Goal: Communication & Community: Participate in discussion

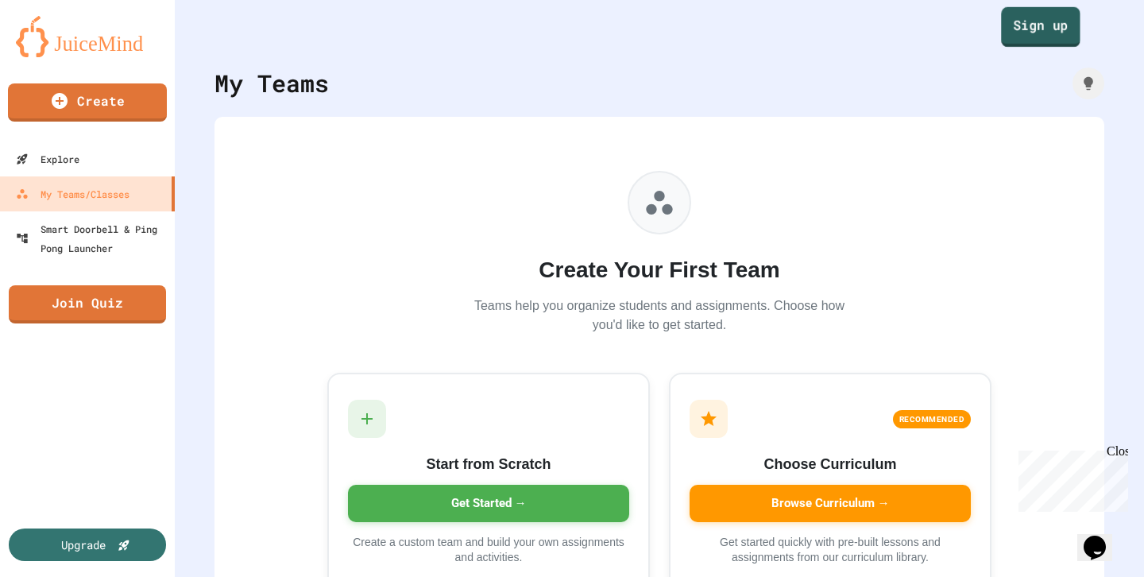
click at [1042, 27] on link "Sign up" at bounding box center [1040, 27] width 79 height 40
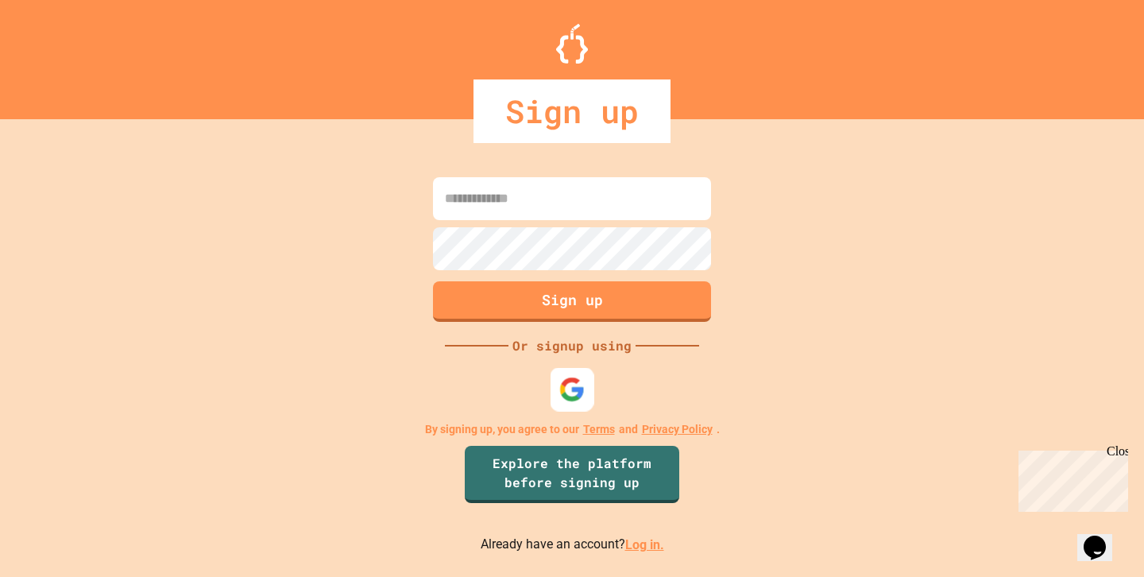
click at [569, 374] on div at bounding box center [573, 390] width 44 height 44
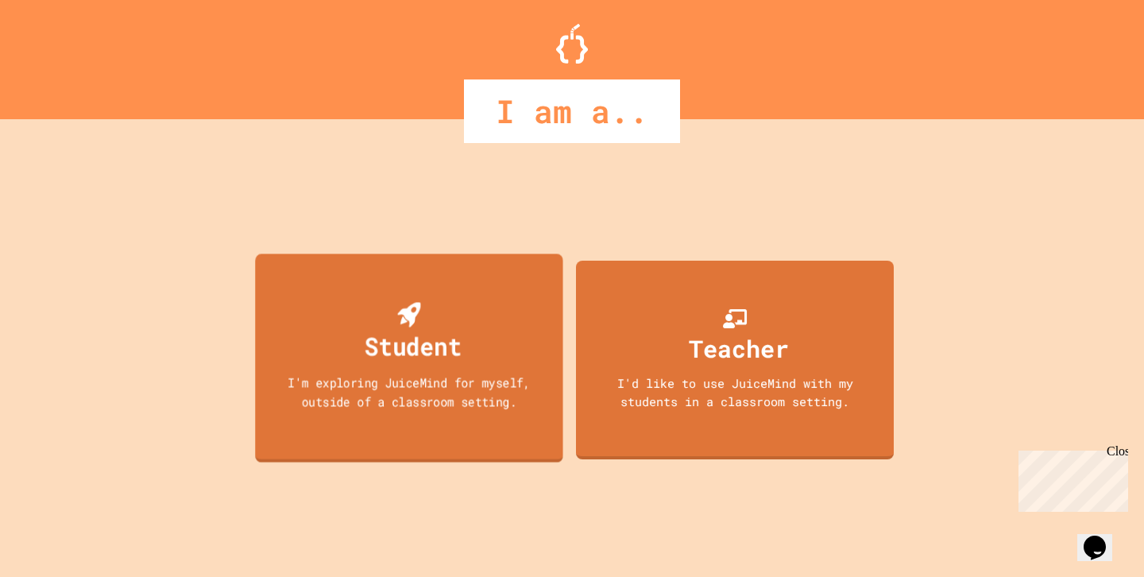
click at [491, 393] on div "I'm exploring JuiceMind for myself, outside of a classroom setting." at bounding box center [409, 392] width 277 height 37
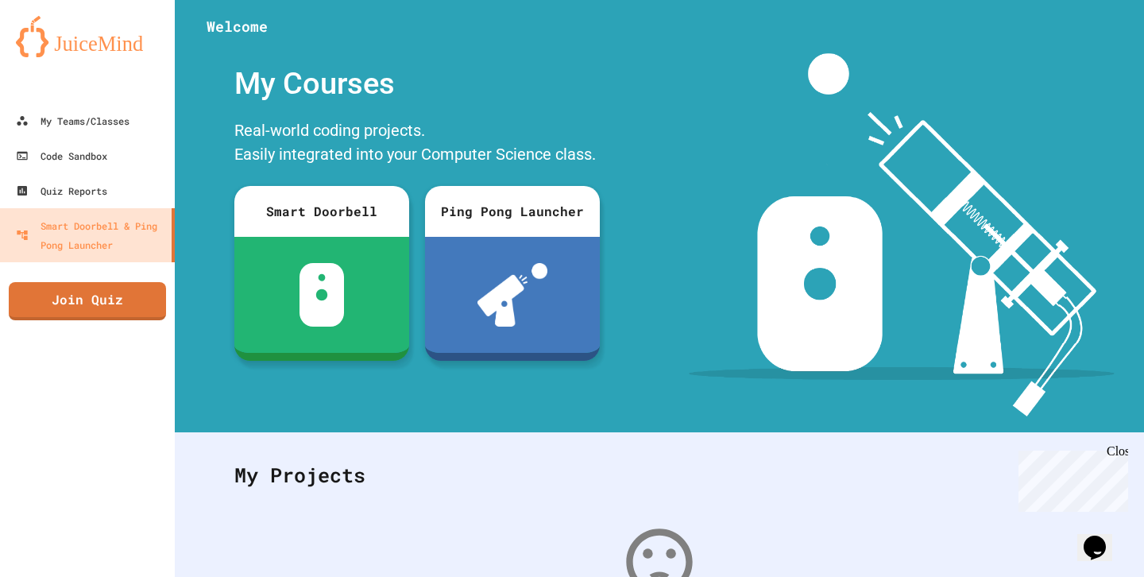
scroll to position [208, 0]
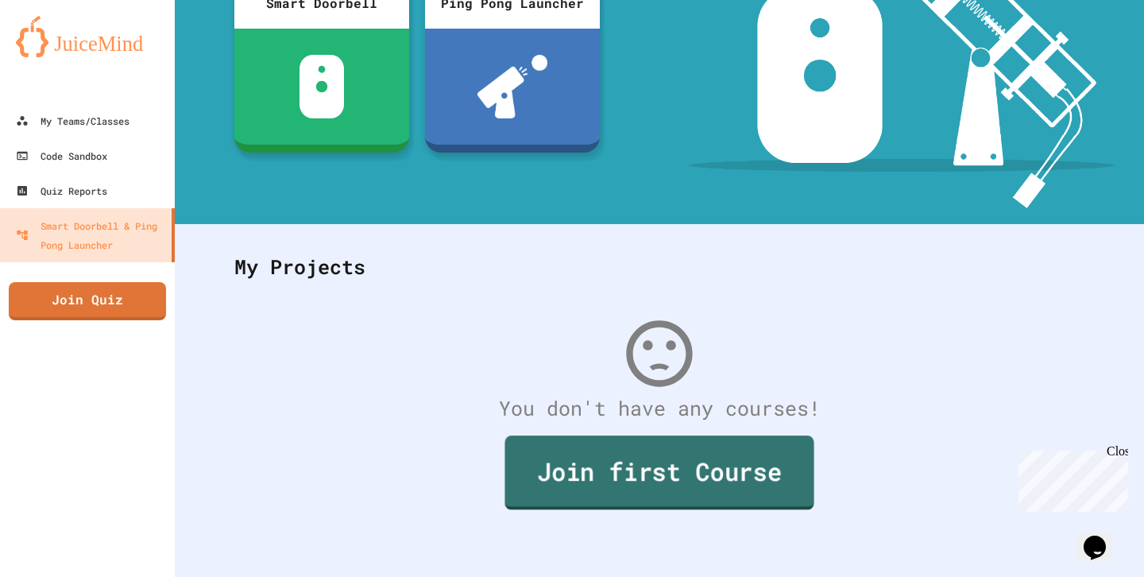
click at [550, 475] on link "Join first Course" at bounding box center [659, 473] width 309 height 74
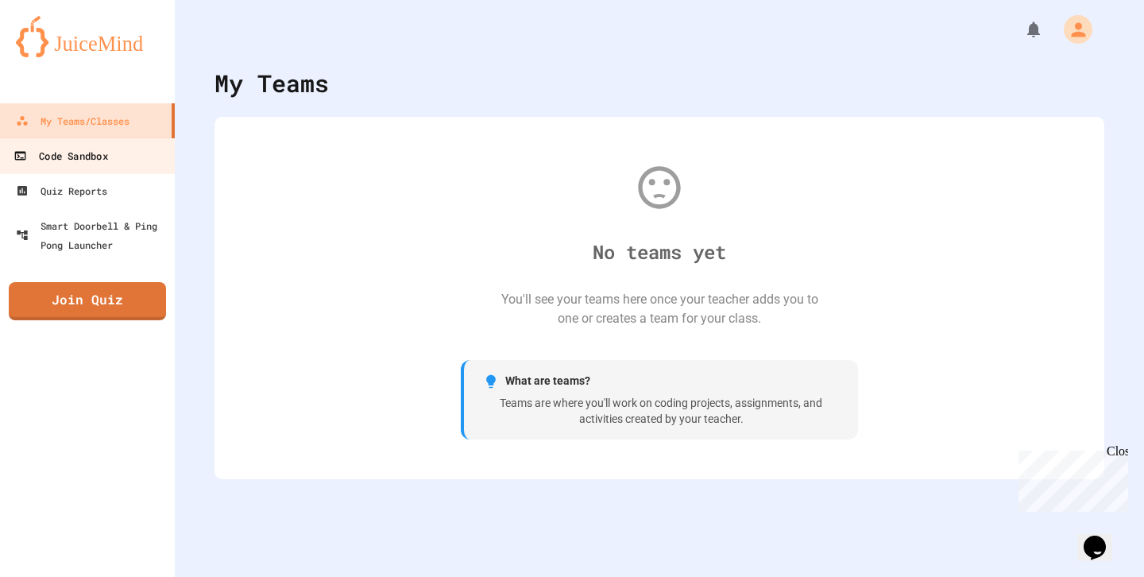
click at [137, 162] on link "Code Sandbox" at bounding box center [88, 155] width 180 height 36
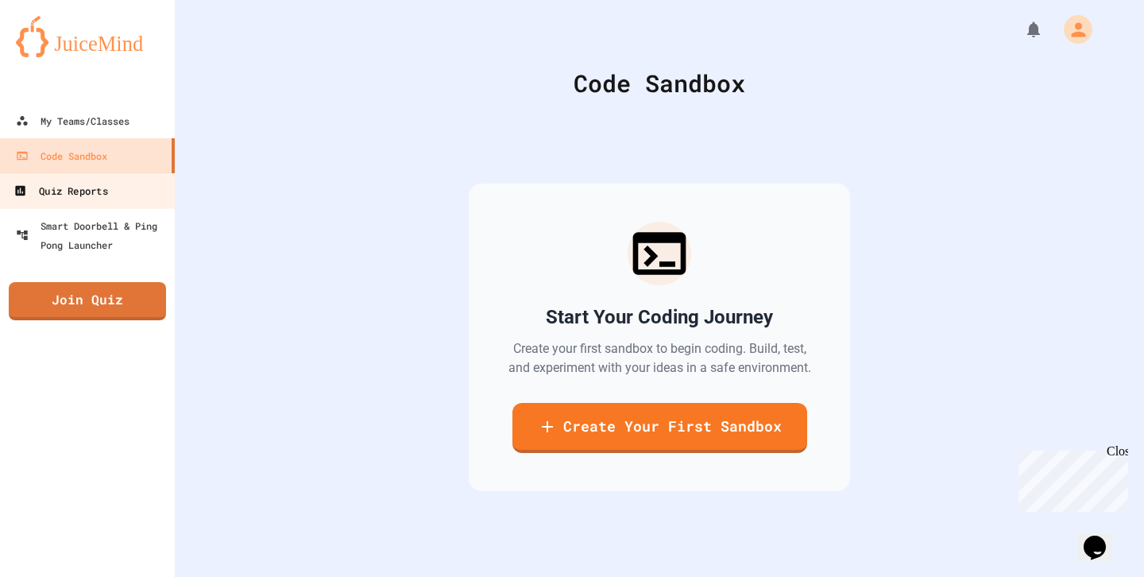
click at [127, 200] on link "Quiz Reports" at bounding box center [88, 190] width 180 height 36
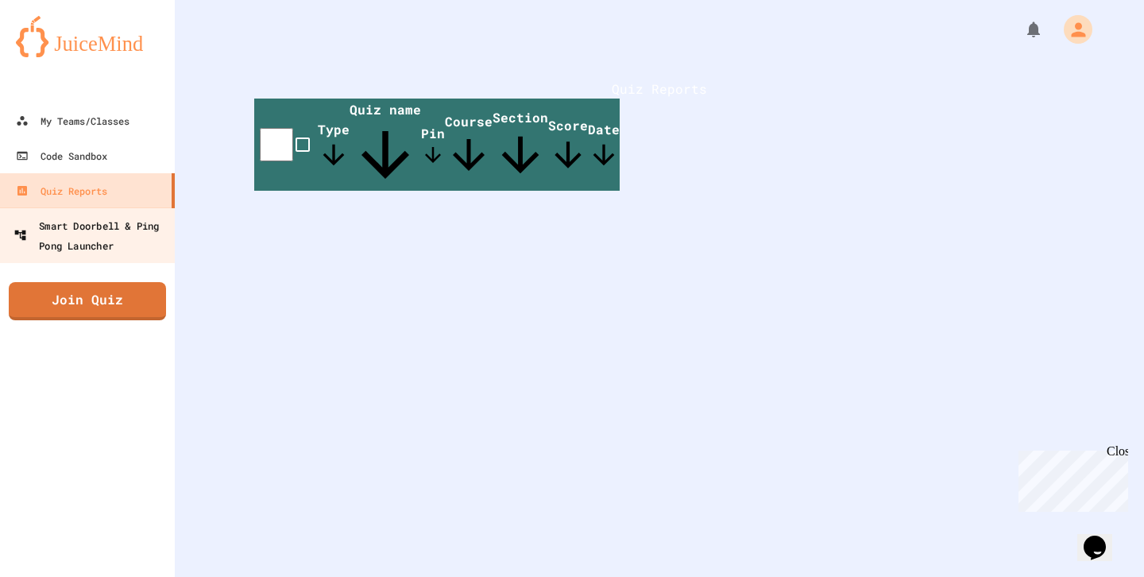
click at [117, 237] on div "Smart Doorbell & Ping Pong Launcher" at bounding box center [92, 234] width 157 height 39
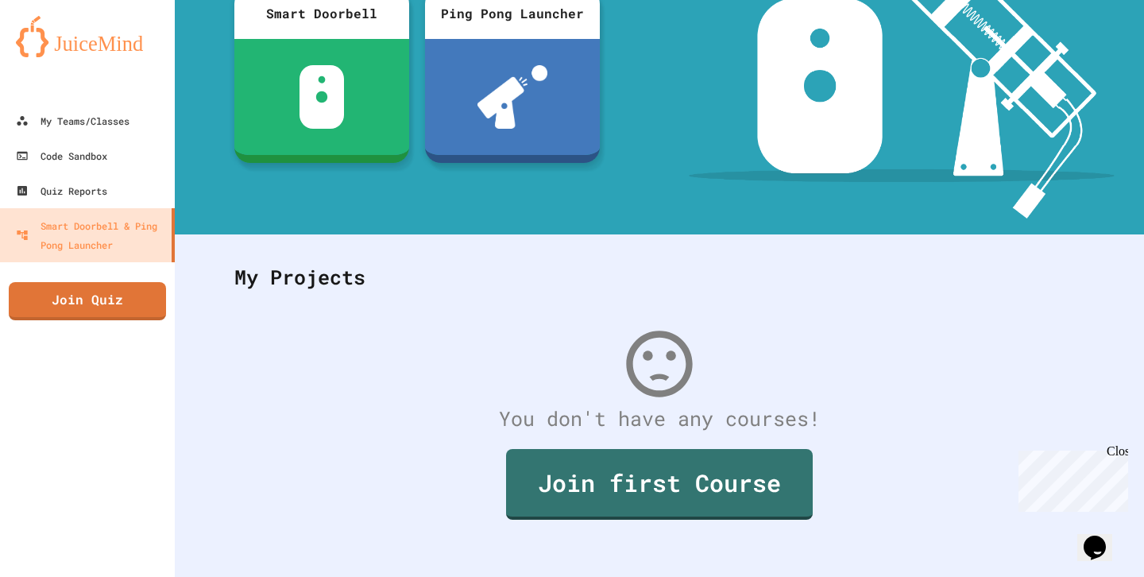
scroll to position [208, 0]
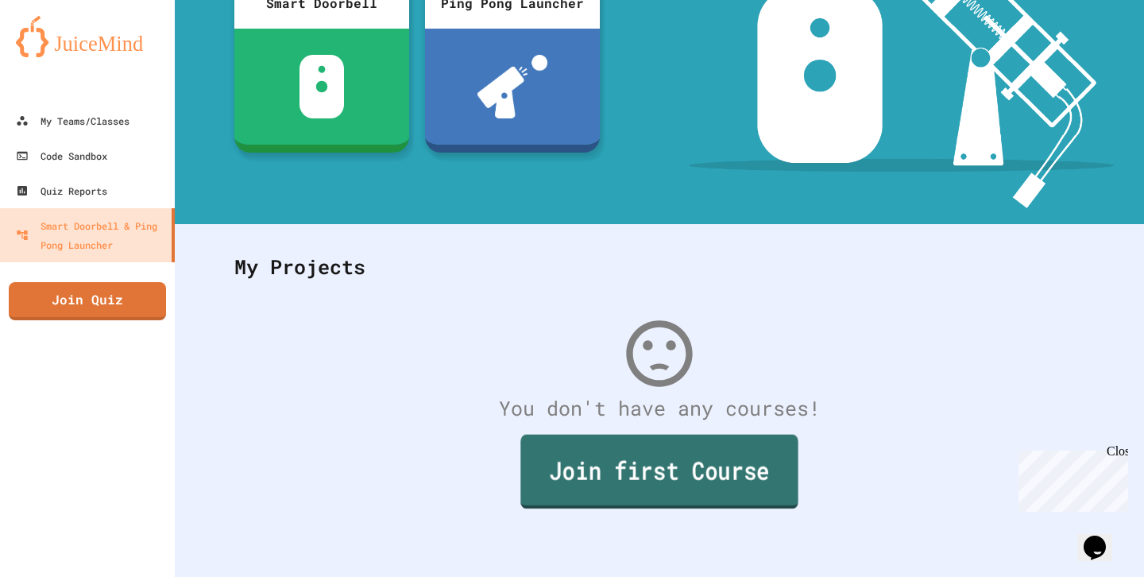
click at [581, 447] on link "Join first Course" at bounding box center [659, 472] width 277 height 74
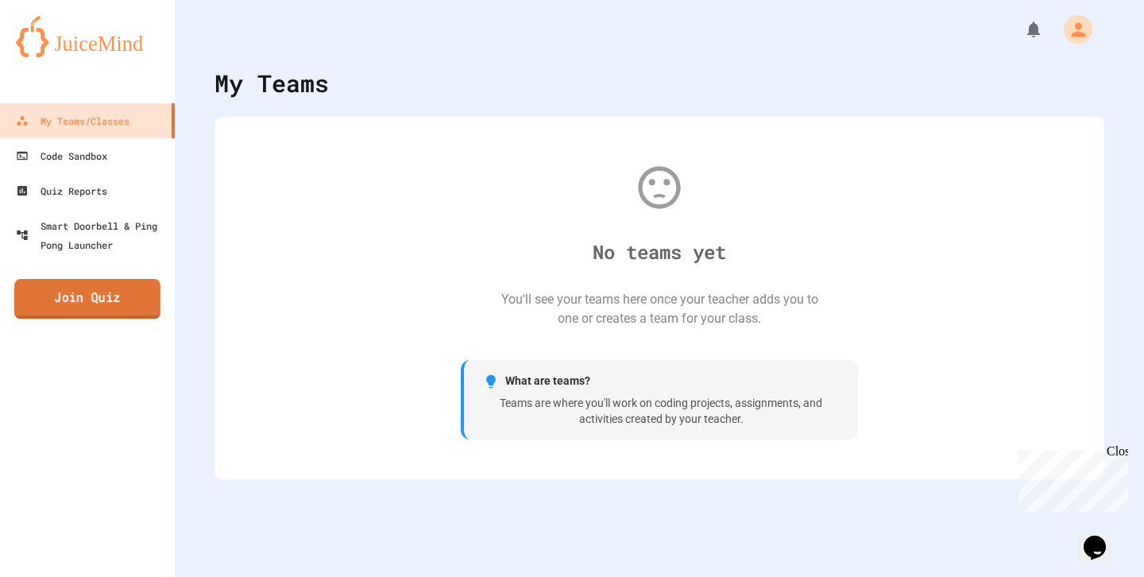
click at [145, 298] on link "Join Quiz" at bounding box center [87, 299] width 146 height 40
click at [1121, 450] on div "Close" at bounding box center [1117, 454] width 20 height 20
click at [1121, 450] on div "My Teams No teams yet You'll see your teams here once your teacher adds you to …" at bounding box center [660, 288] width 970 height 577
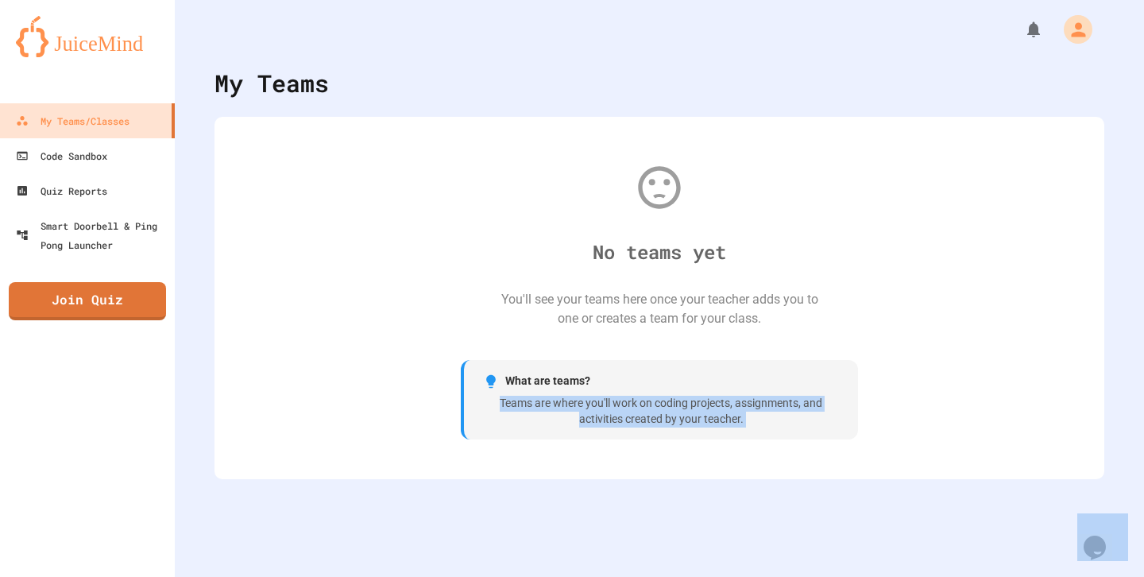
click at [1121, 450] on div "My Teams No teams yet You'll see your teams here once your teacher adds you to …" at bounding box center [660, 288] width 970 height 577
click at [1115, 445] on div "My Teams No teams yet You'll see your teams here once your teacher adds you to …" at bounding box center [660, 288] width 970 height 577
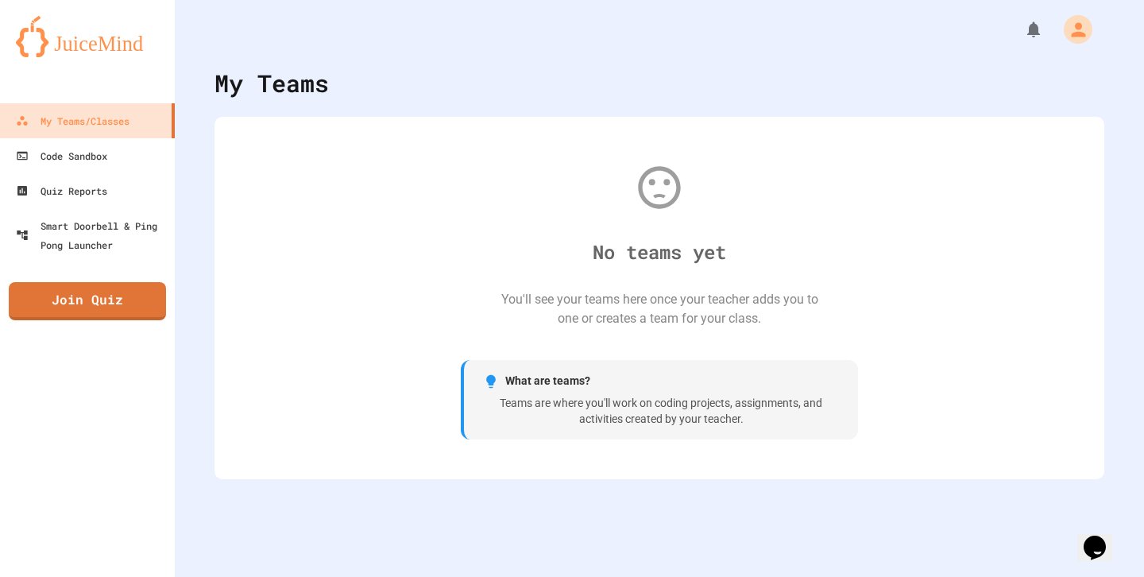
click at [1086, 450] on div "No teams yet You'll see your teams here once your teacher adds you to one or cr…" at bounding box center [659, 298] width 858 height 331
click at [1091, 535] on icon "Opens Chat This icon Opens the chat window." at bounding box center [1094, 547] width 25 height 25
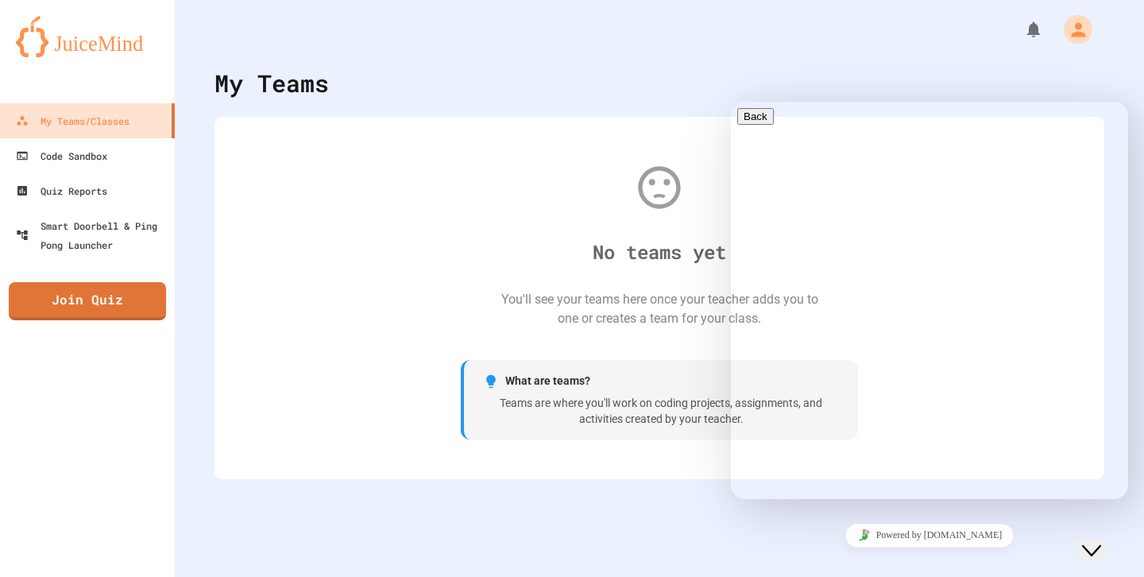
click at [1091, 540] on button "Close Chat This icon closes the chat window." at bounding box center [1092, 550] width 29 height 21
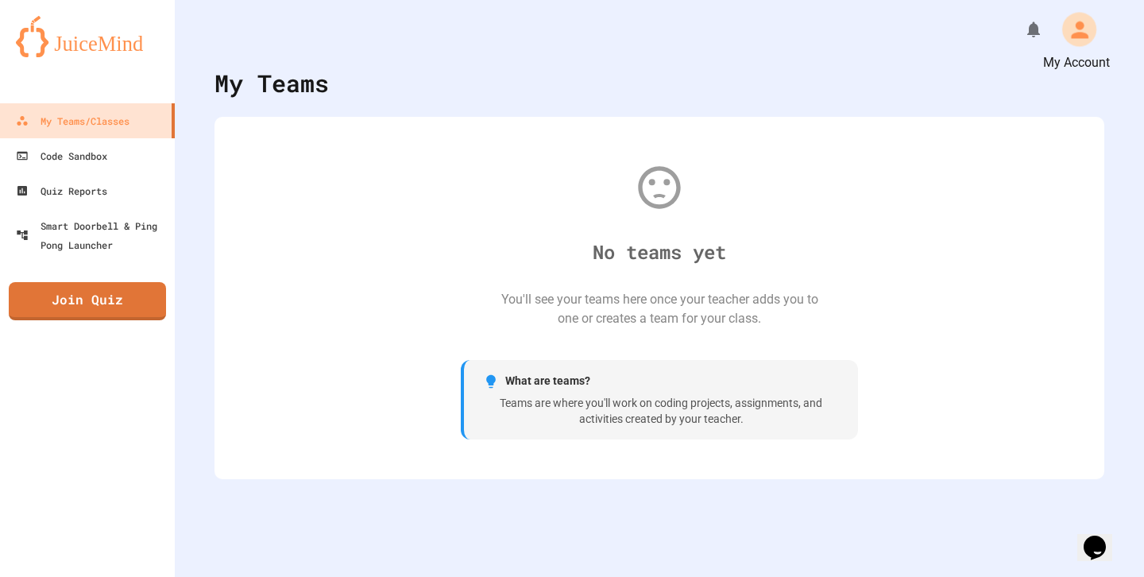
click at [1085, 7] on div "My Account" at bounding box center [1072, 29] width 59 height 44
click at [1085, 24] on icon "My Account" at bounding box center [1079, 29] width 25 height 25
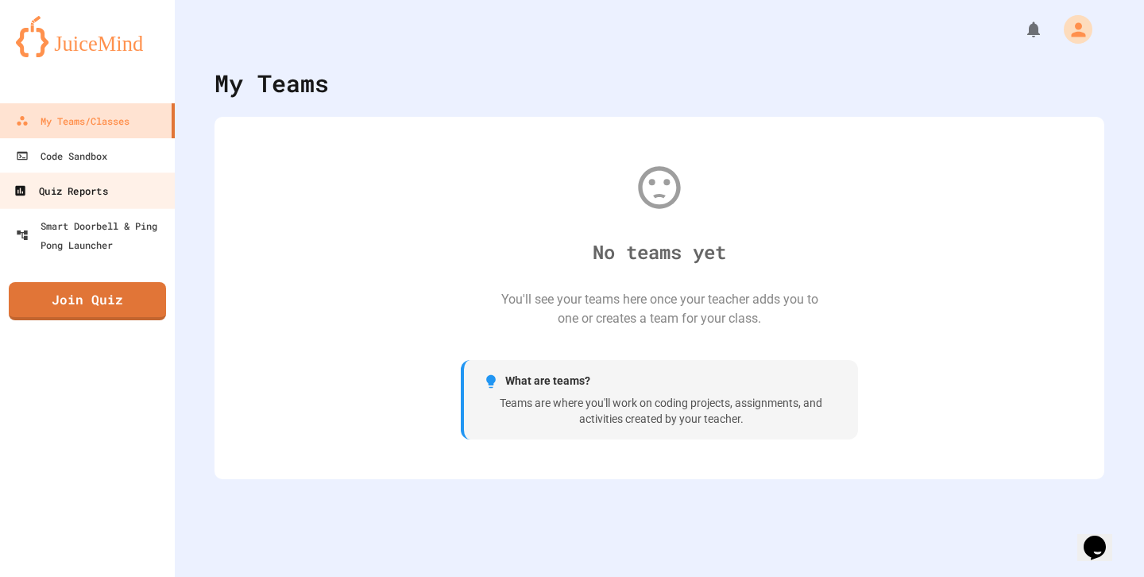
click at [110, 176] on link "Quiz Reports" at bounding box center [88, 190] width 180 height 36
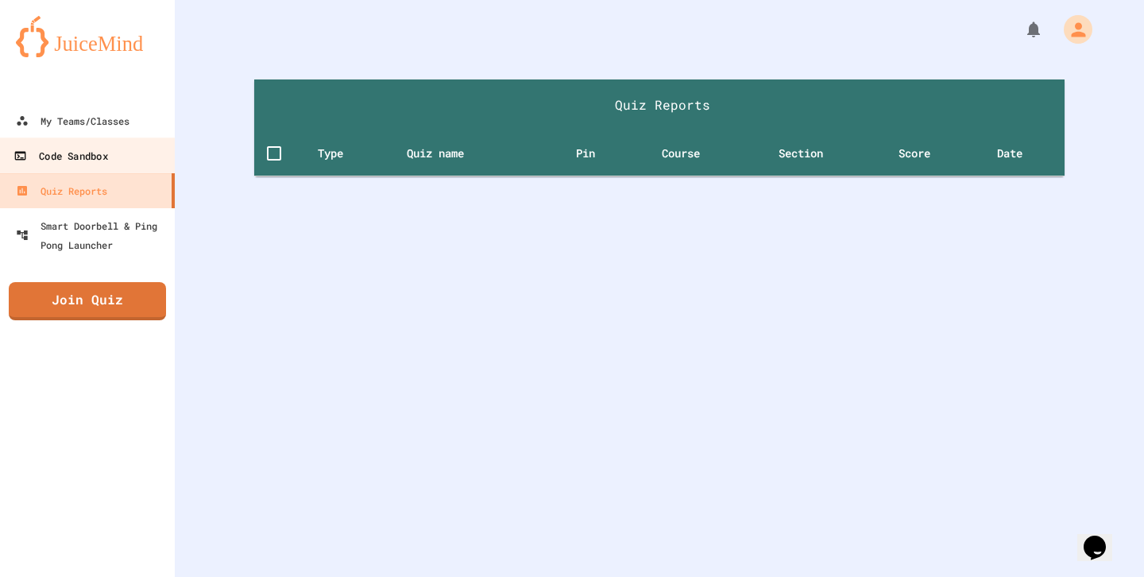
click at [110, 163] on link "Code Sandbox" at bounding box center [88, 155] width 180 height 36
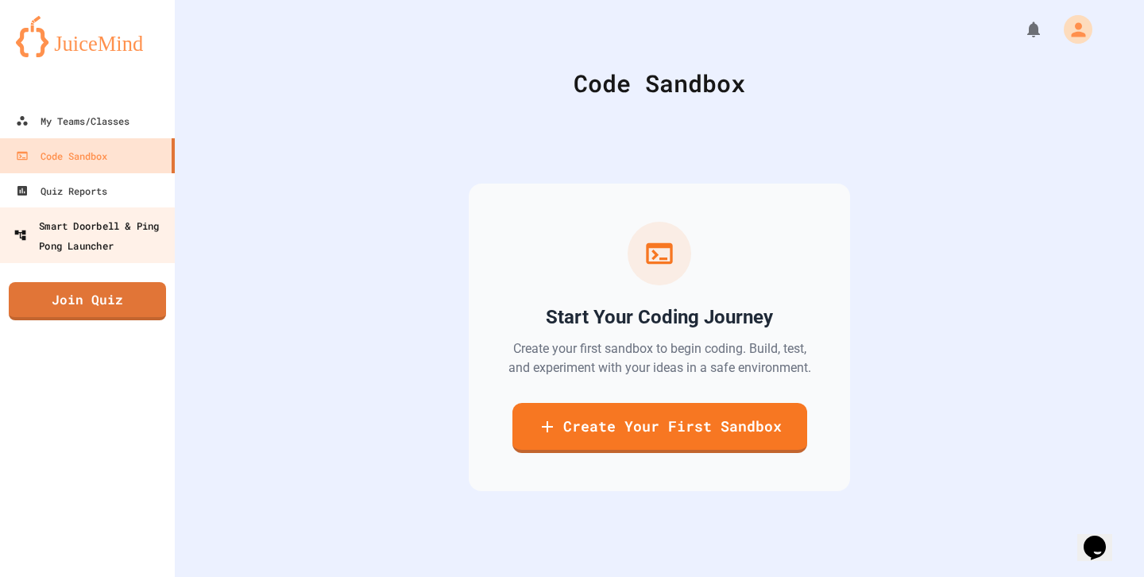
click at [134, 238] on div "Smart Doorbell & Ping Pong Launcher" at bounding box center [92, 234] width 157 height 39
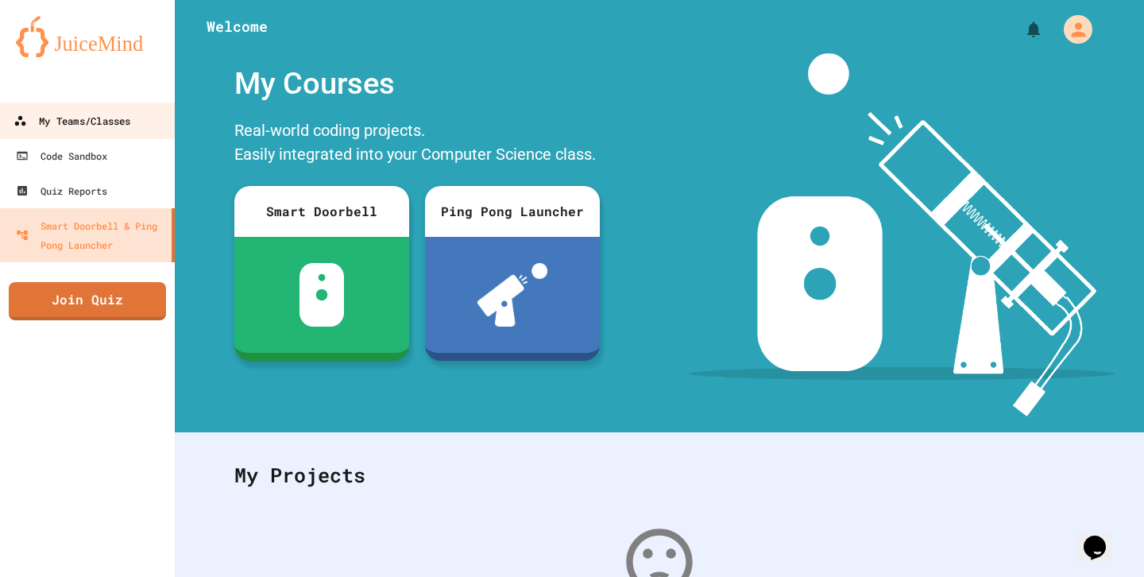
click at [109, 130] on link "My Teams/Classes" at bounding box center [88, 121] width 180 height 36
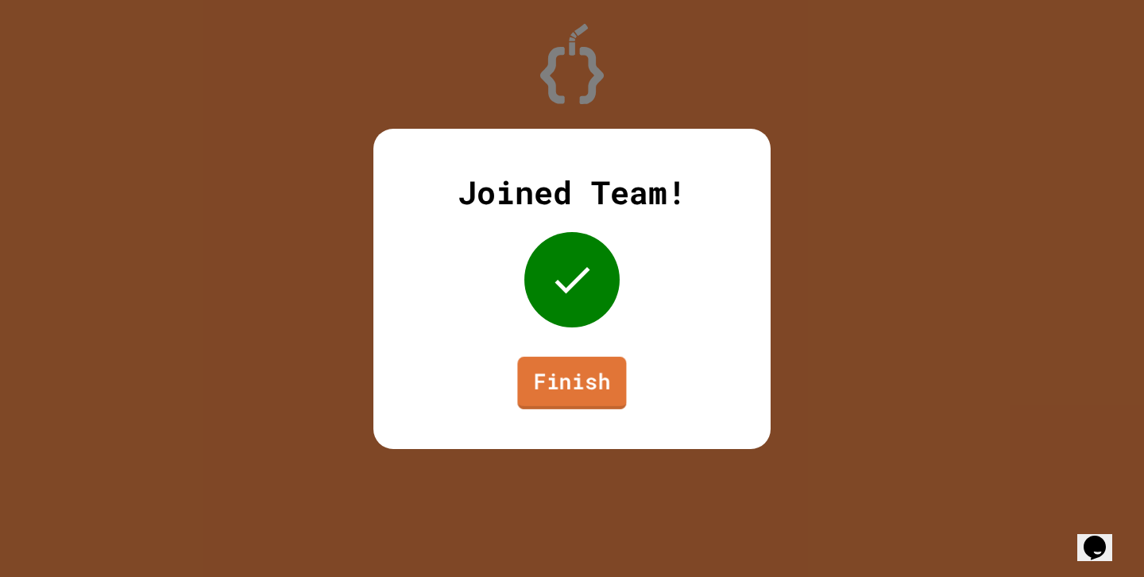
click at [596, 388] on link "Finish" at bounding box center [571, 382] width 109 height 52
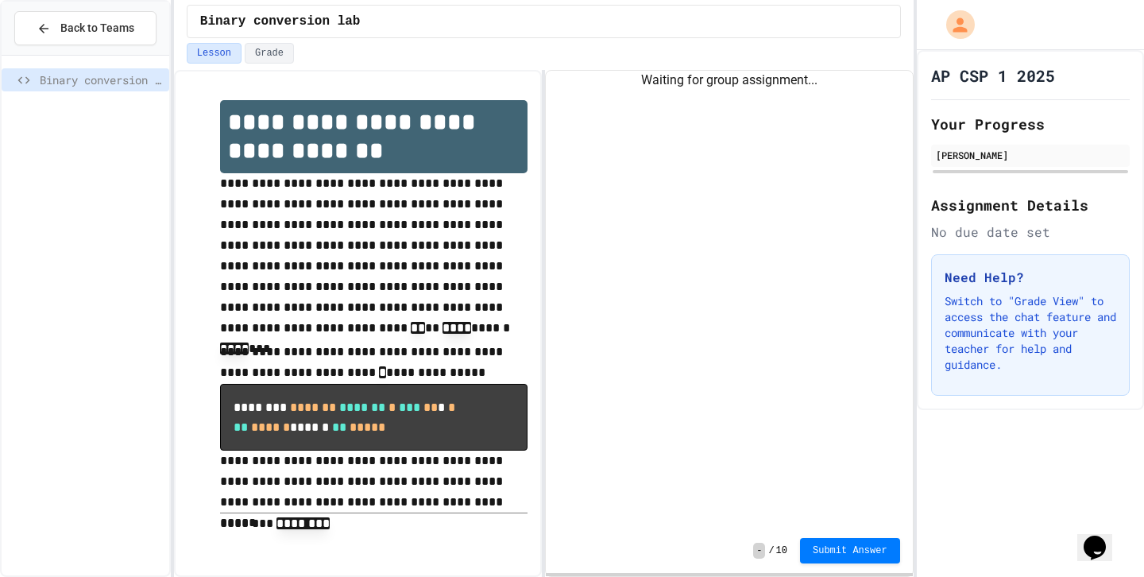
click at [642, 339] on div "Waiting for group assignment..." at bounding box center [729, 300] width 366 height 458
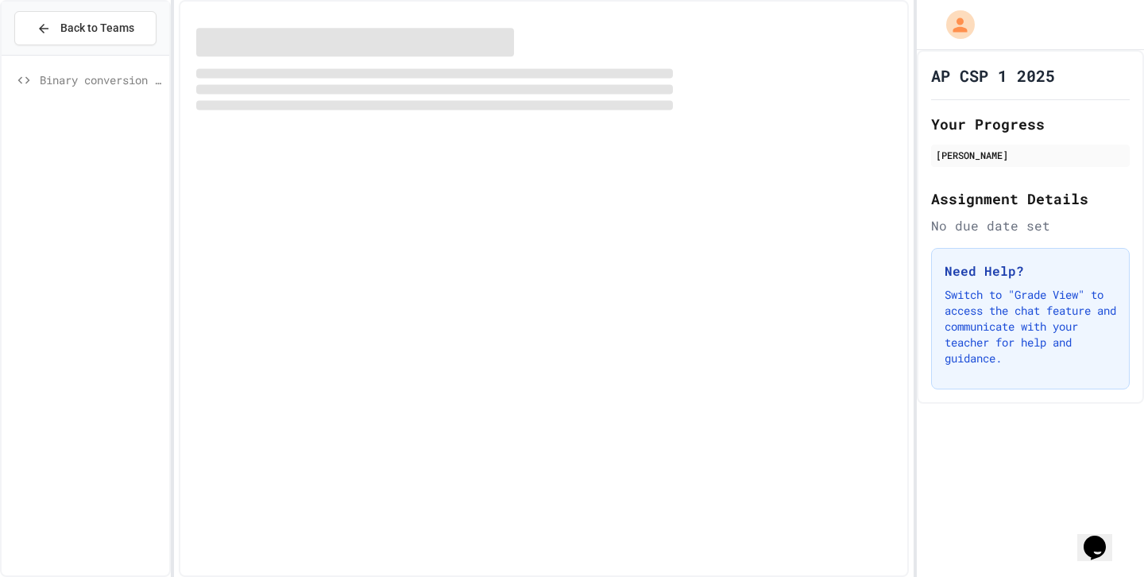
click at [121, 87] on span "Binary conversion lab" at bounding box center [101, 80] width 123 height 17
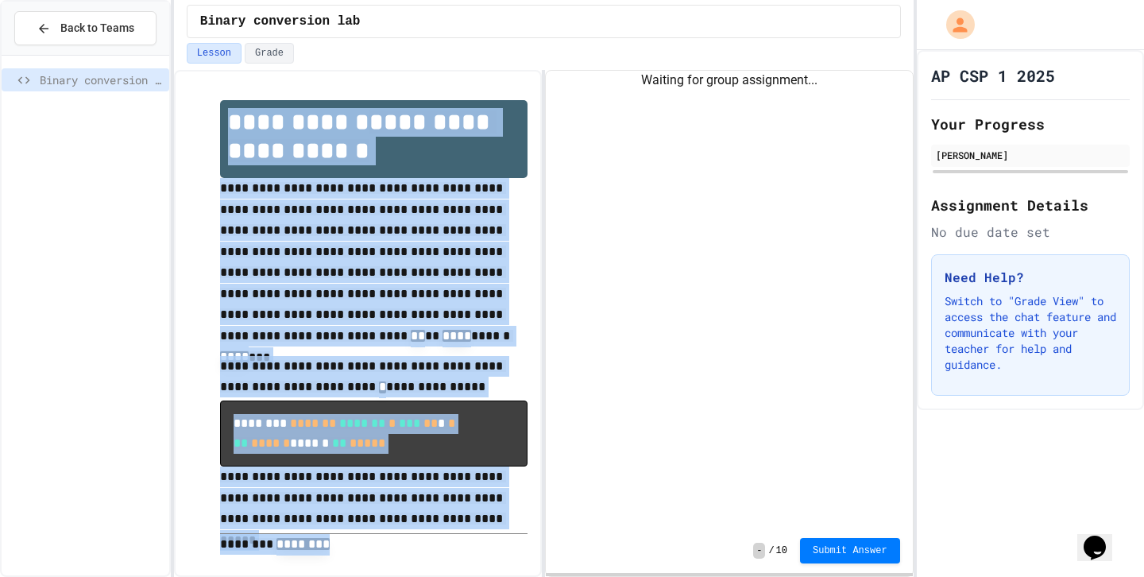
drag, startPoint x: 380, startPoint y: 521, endPoint x: 365, endPoint y: 130, distance: 390.5
click at [365, 130] on div "**********" at bounding box center [374, 328] width 308 height 456
click at [204, 331] on div "**********" at bounding box center [357, 328] width 339 height 488
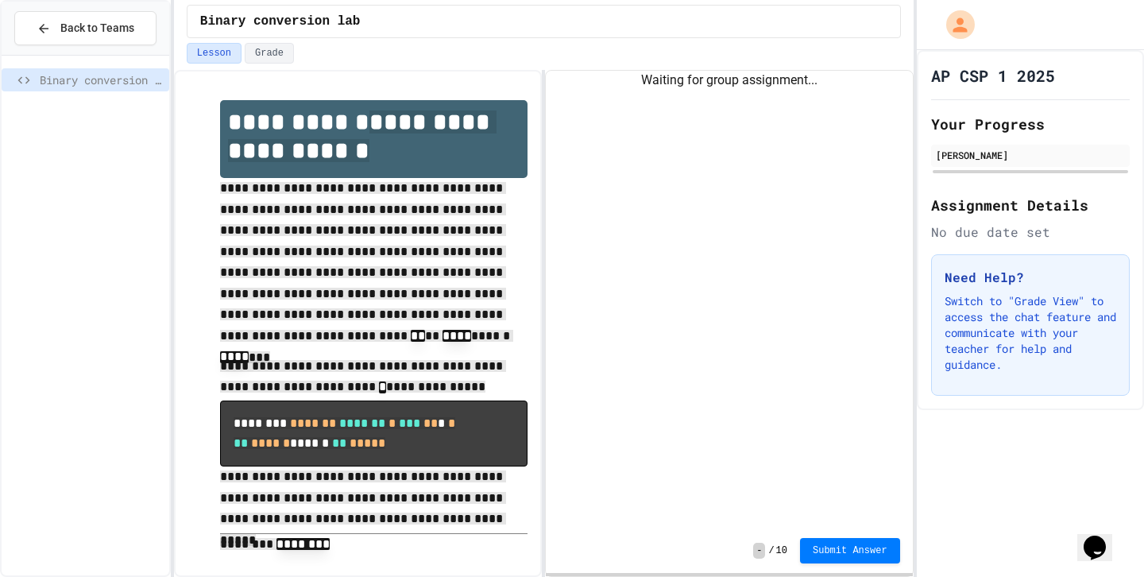
scroll to position [11, 0]
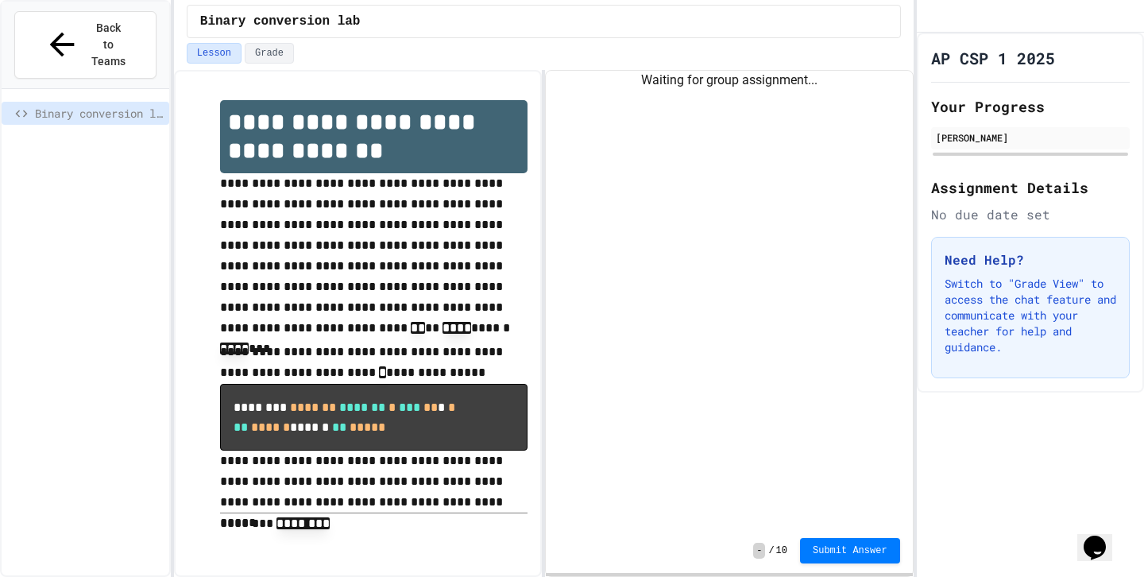
click at [393, 308] on p "**********" at bounding box center [374, 257] width 308 height 168
click at [733, 377] on div "Waiting for group assignment..." at bounding box center [729, 300] width 366 height 458
